Goal: Find specific page/section: Find specific page/section

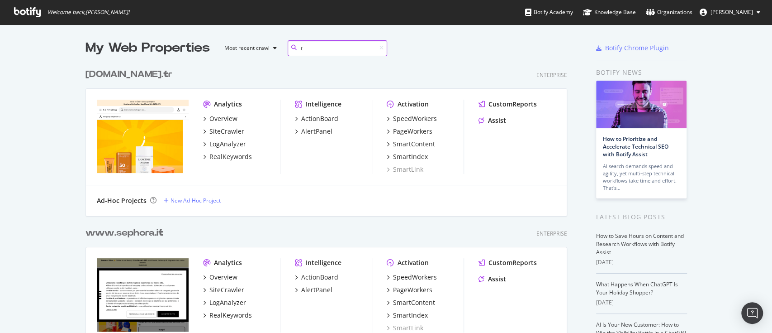
scroll to position [662, 480]
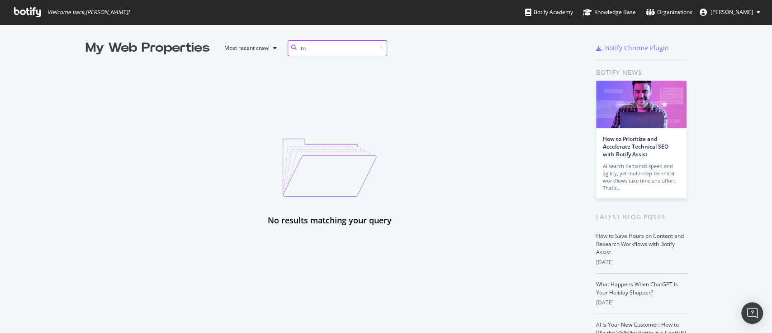
type input "t"
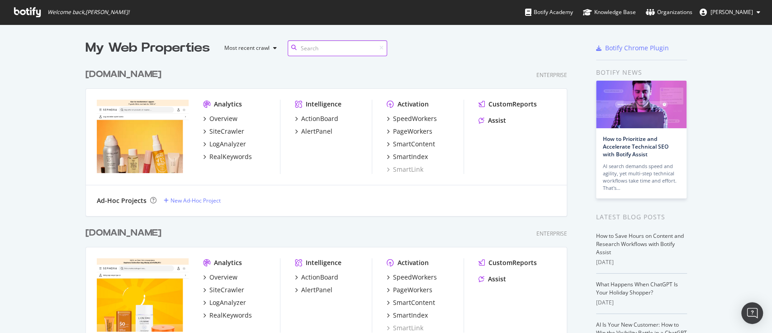
scroll to position [2088, 480]
click at [448, 50] on div "My Web Properties Most recent crawl" at bounding box center [299, 48] width 427 height 18
